Goal: Information Seeking & Learning: Learn about a topic

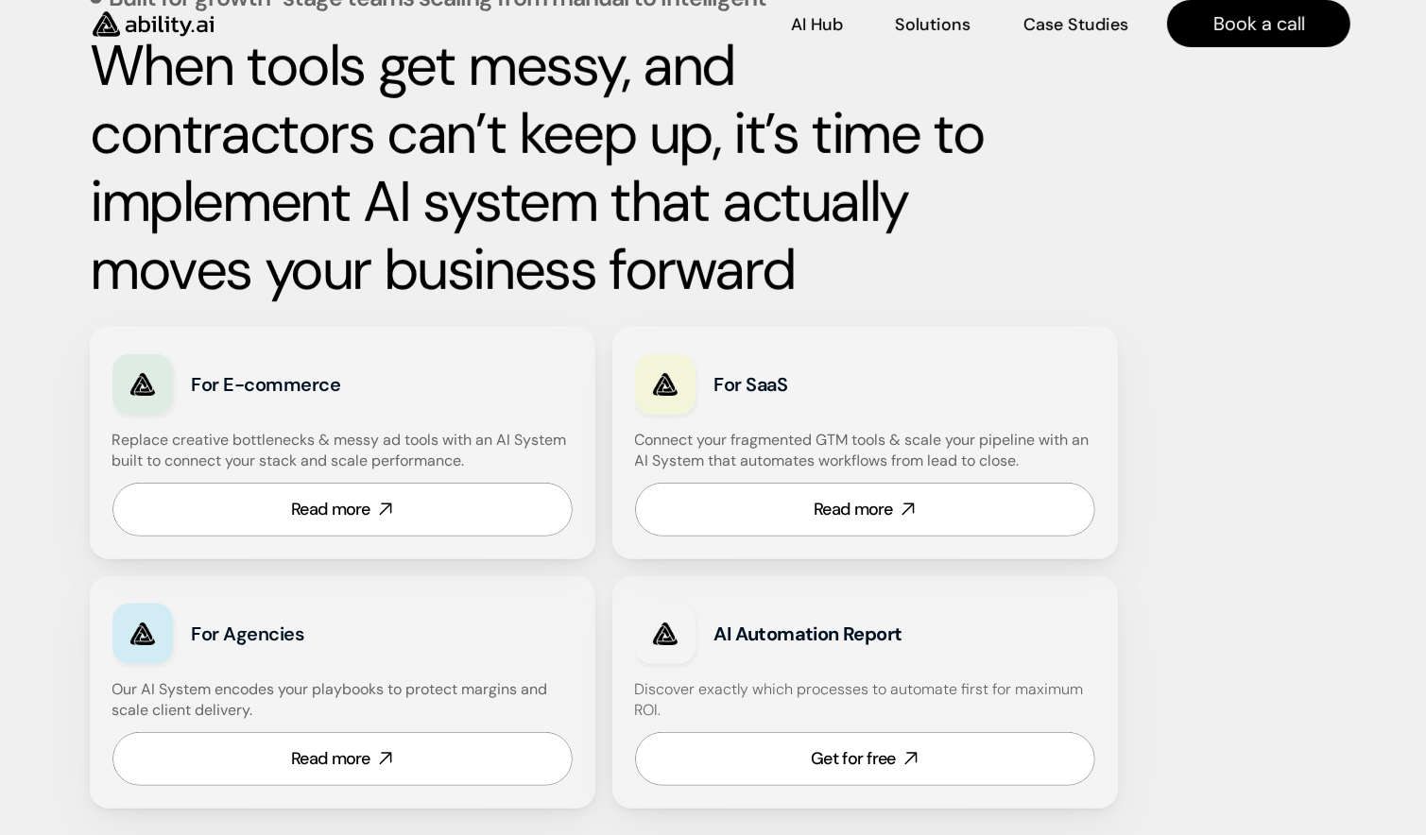
scroll to position [869, 0]
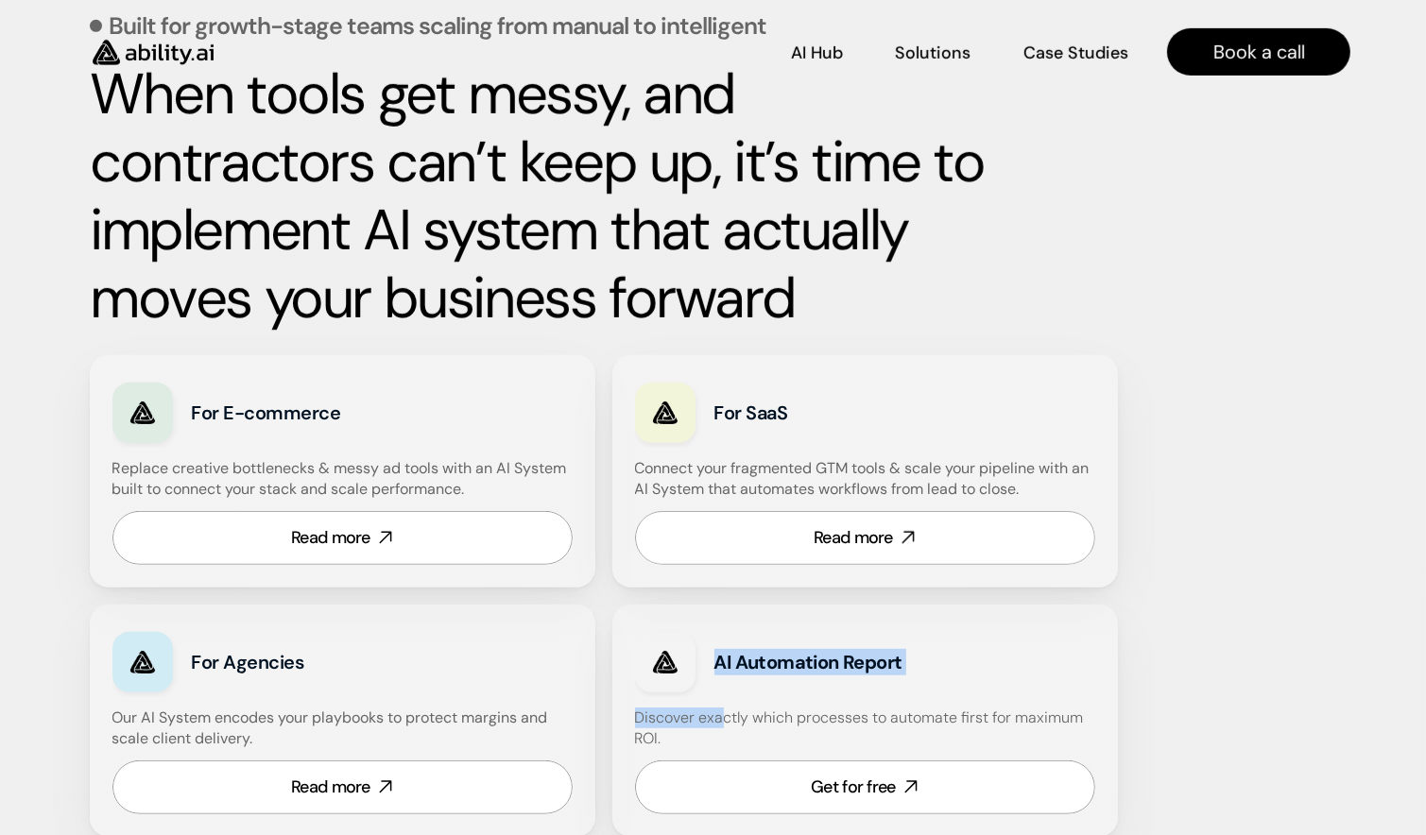
drag, startPoint x: 718, startPoint y: 648, endPoint x: 721, endPoint y: 726, distance: 77.5
click at [721, 726] on div "AI Automation Report Discover exactly which processes to automate first for max…" at bounding box center [865, 721] width 506 height 232
click at [680, 735] on h4 "Discover exactly which processes to automate first for maximum ROI." at bounding box center [865, 729] width 460 height 43
drag, startPoint x: 714, startPoint y: 660, endPoint x: 718, endPoint y: 731, distance: 71.0
click at [718, 731] on div "AI Automation Report Discover exactly which processes to automate first for max…" at bounding box center [865, 721] width 506 height 232
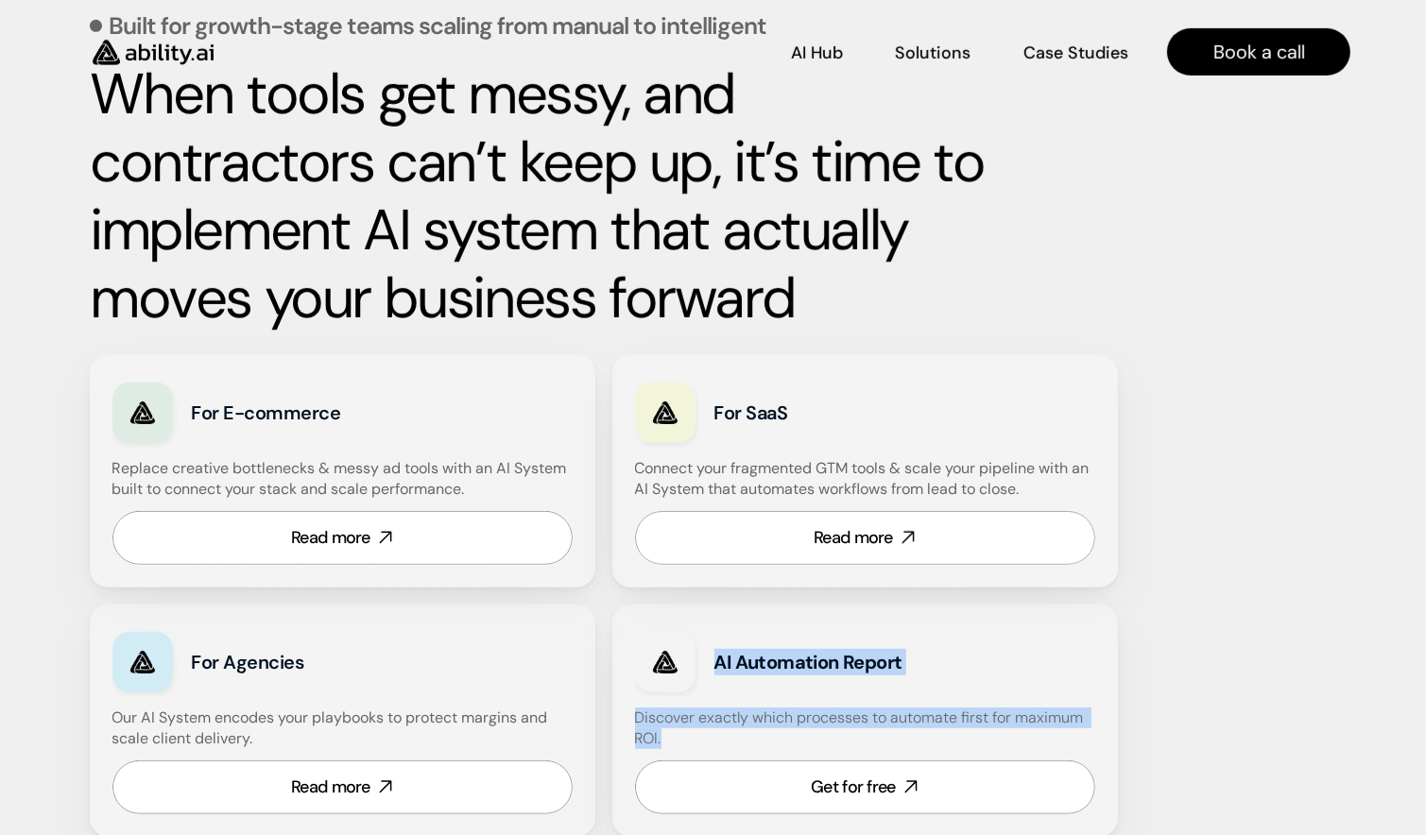
copy div "AI Automation Report Discover exactly which processes to automate first for max…"
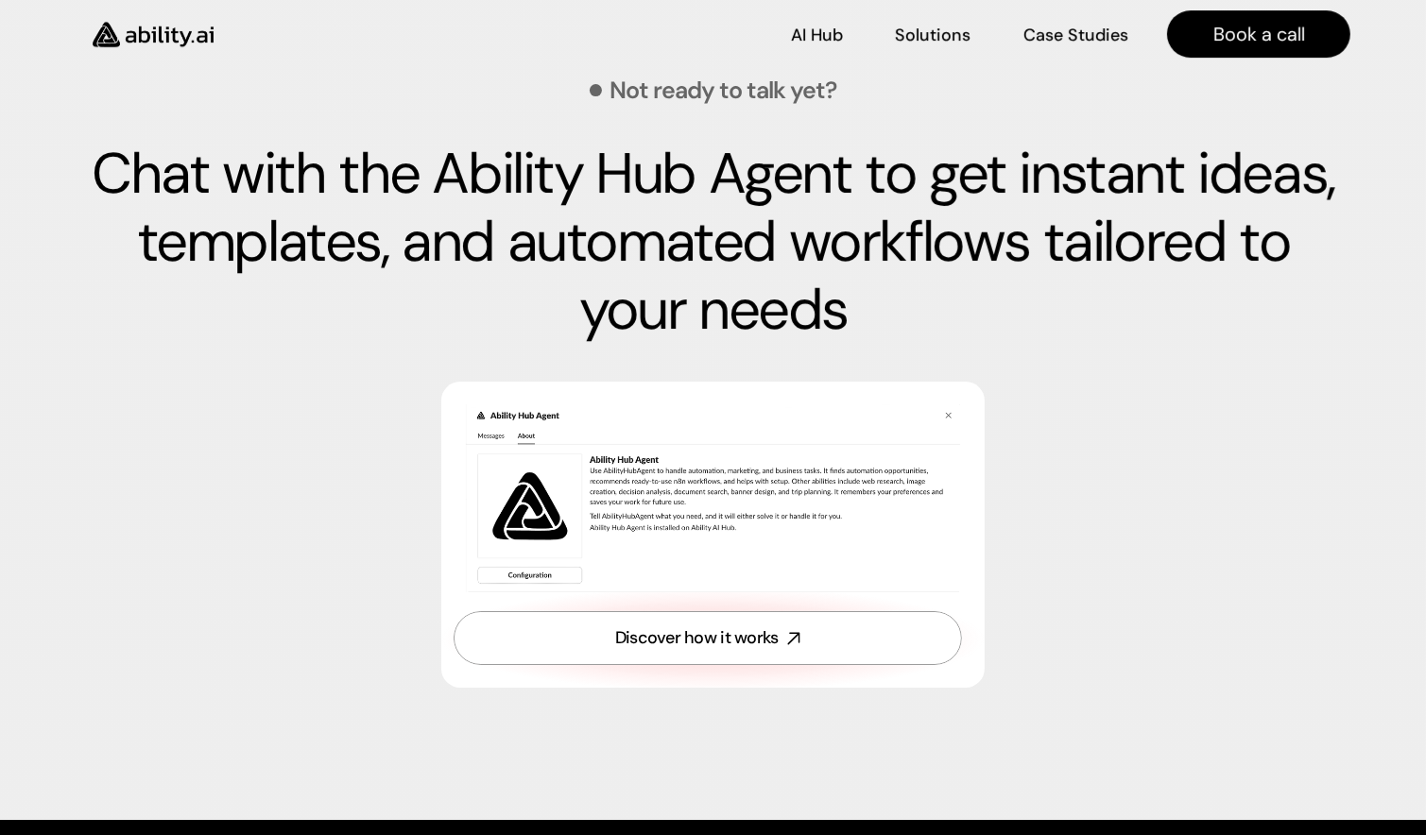
scroll to position [0, 0]
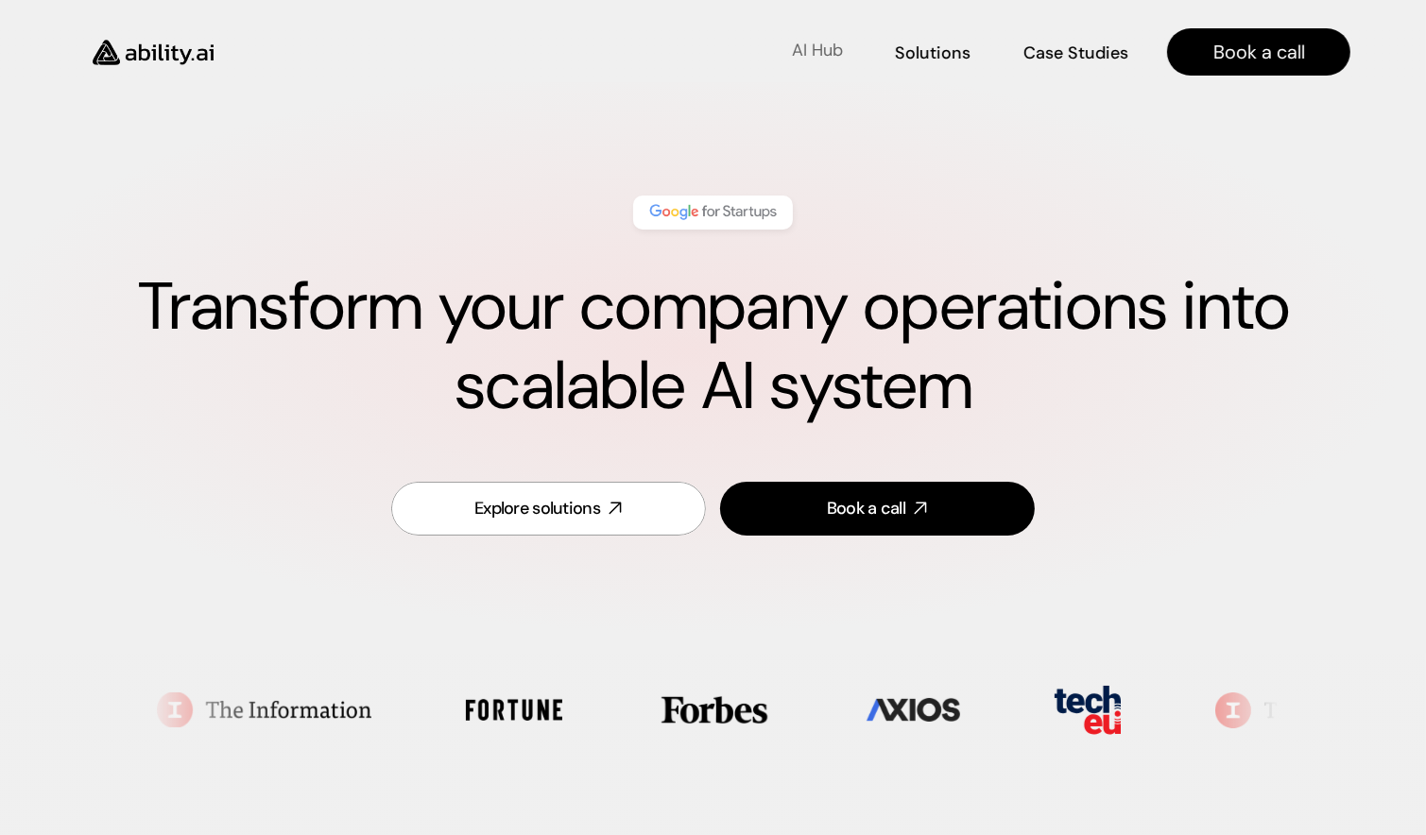
click at [819, 47] on p "AI Hub" at bounding box center [817, 51] width 51 height 24
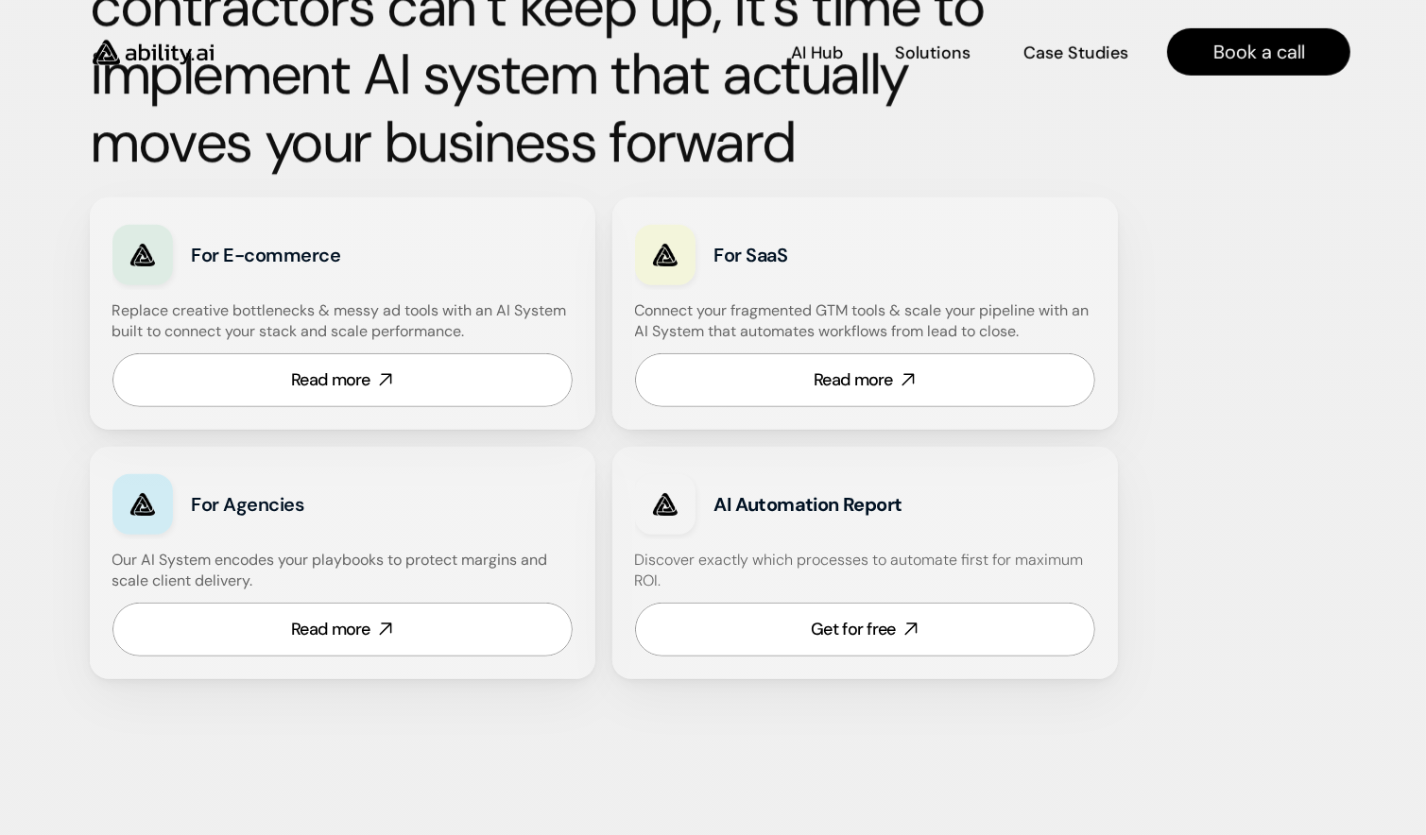
scroll to position [1026, 0]
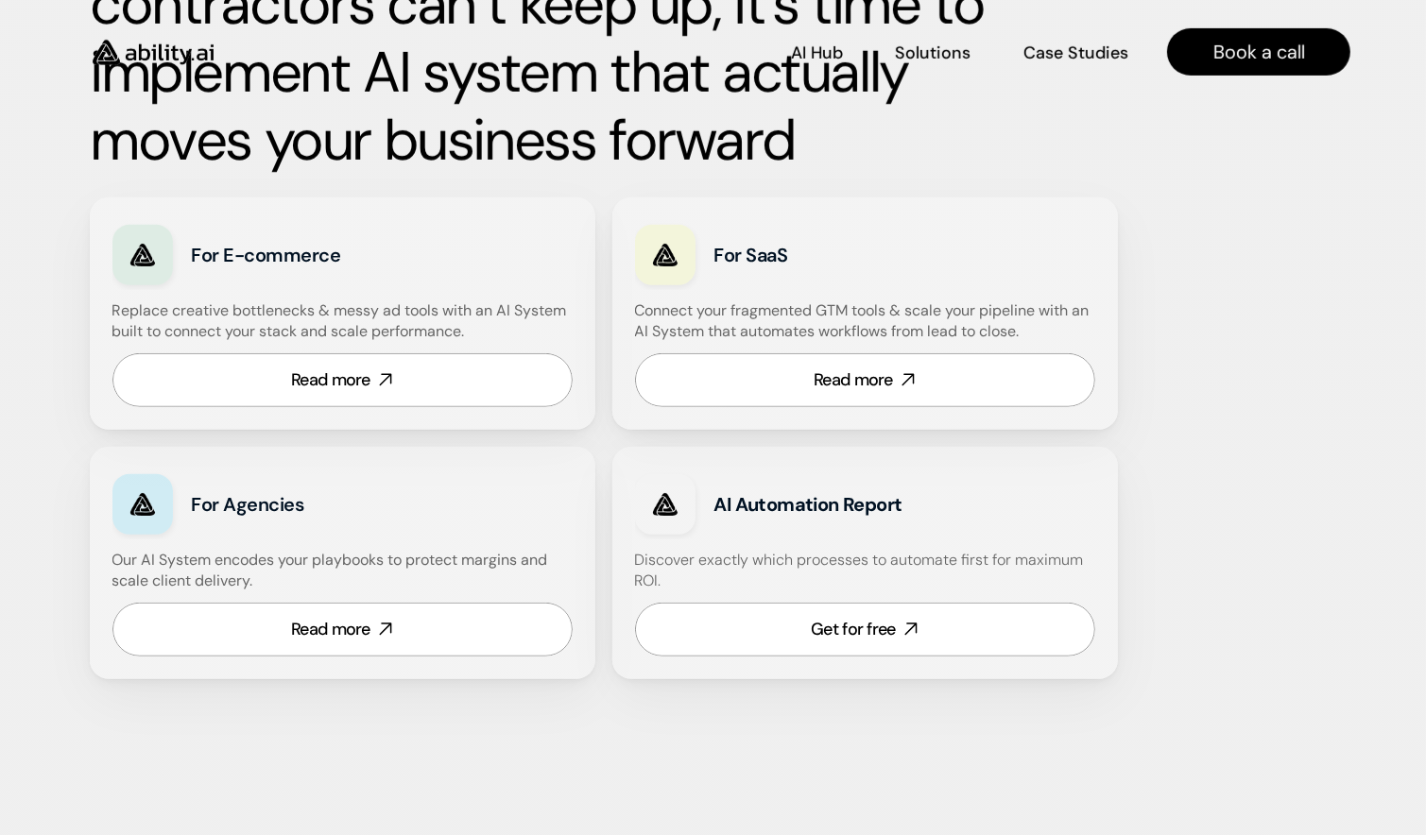
click at [1248, 236] on div "Built for growth-stage teams scaling from manual to intelligent When tools get …" at bounding box center [714, 243] width 1248 height 969
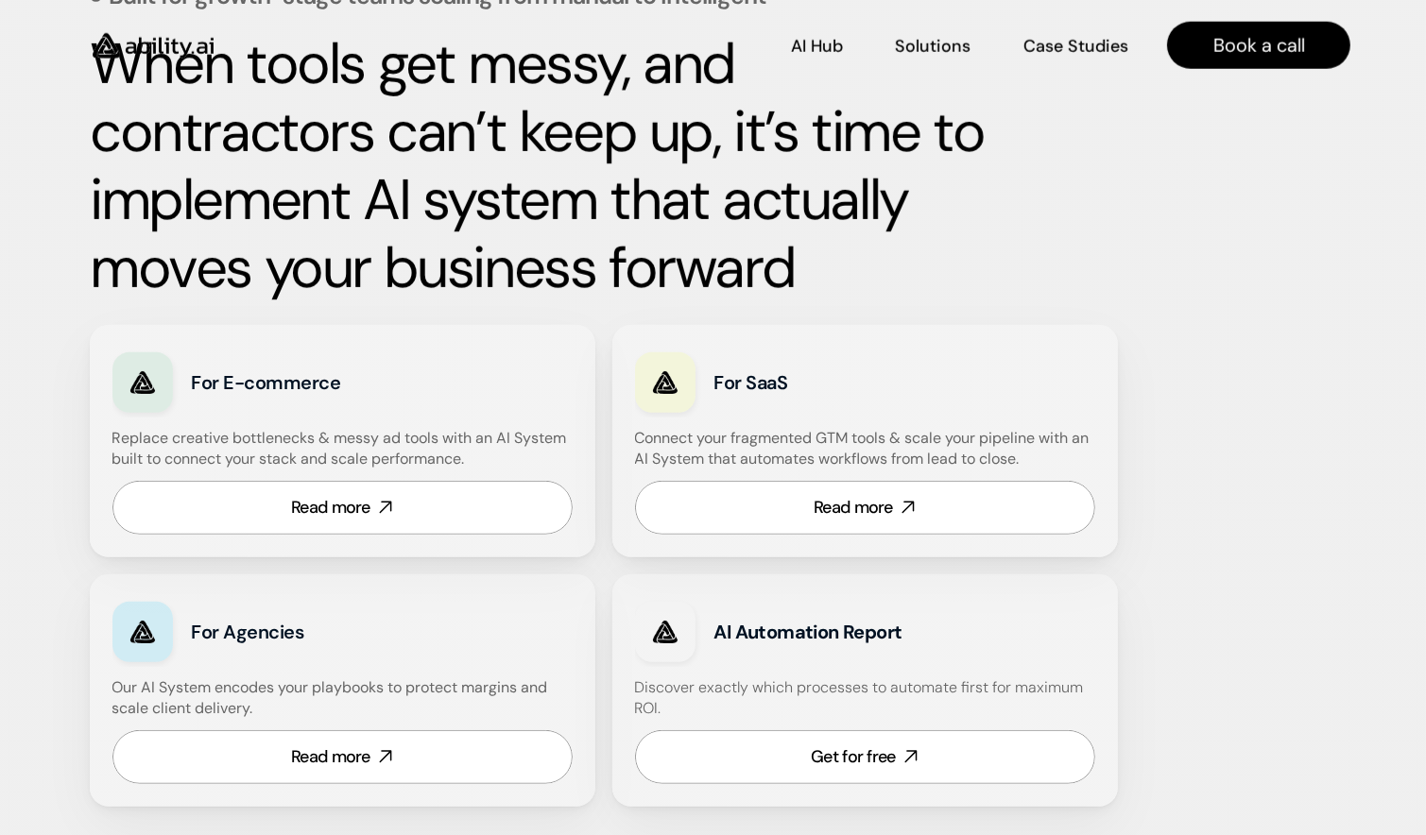
scroll to position [910, 0]
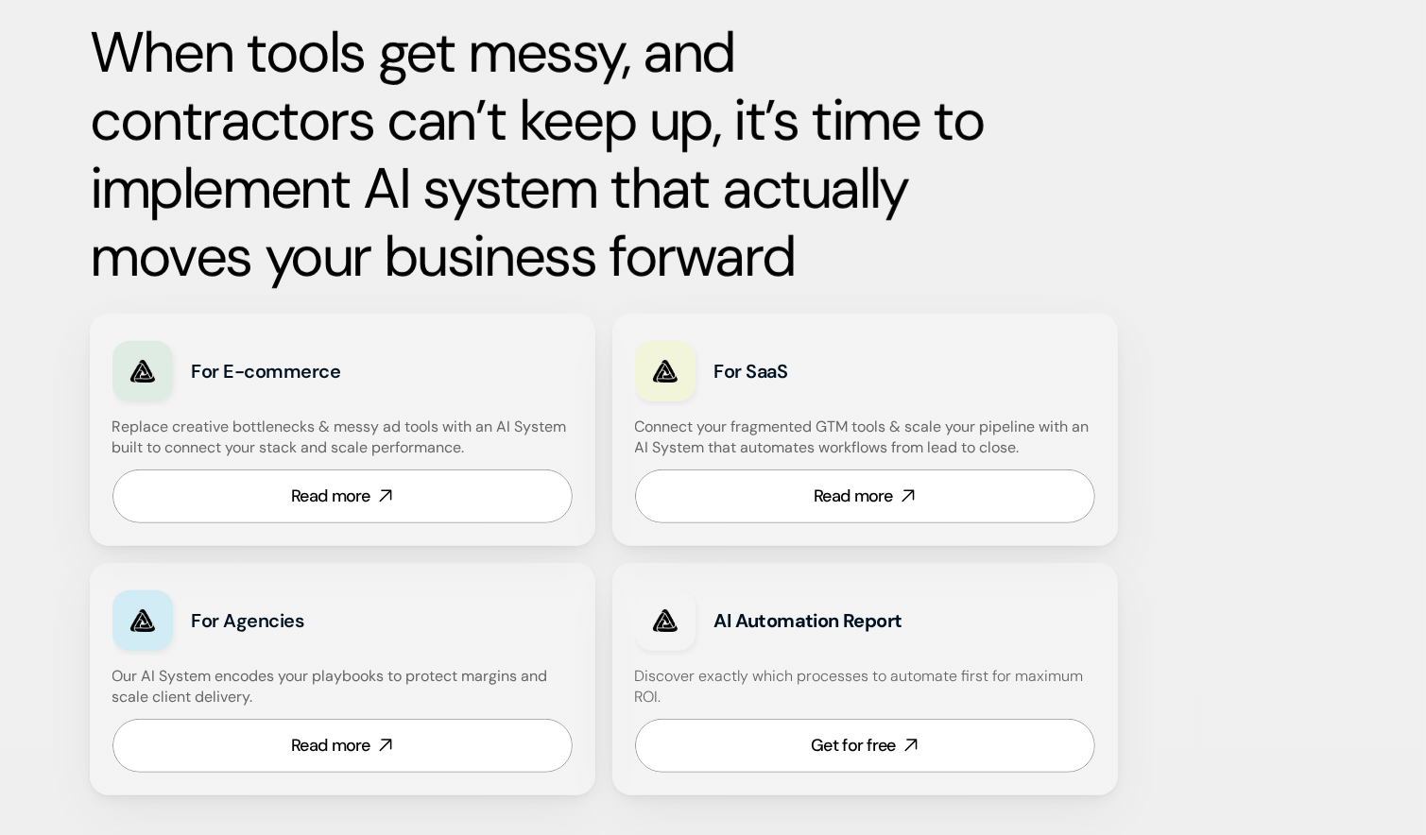
click at [1361, 181] on div "Built for growth-stage teams scaling from manual to intelligent When tools get …" at bounding box center [713, 293] width 1426 height 1101
